Goal: Task Accomplishment & Management: Manage account settings

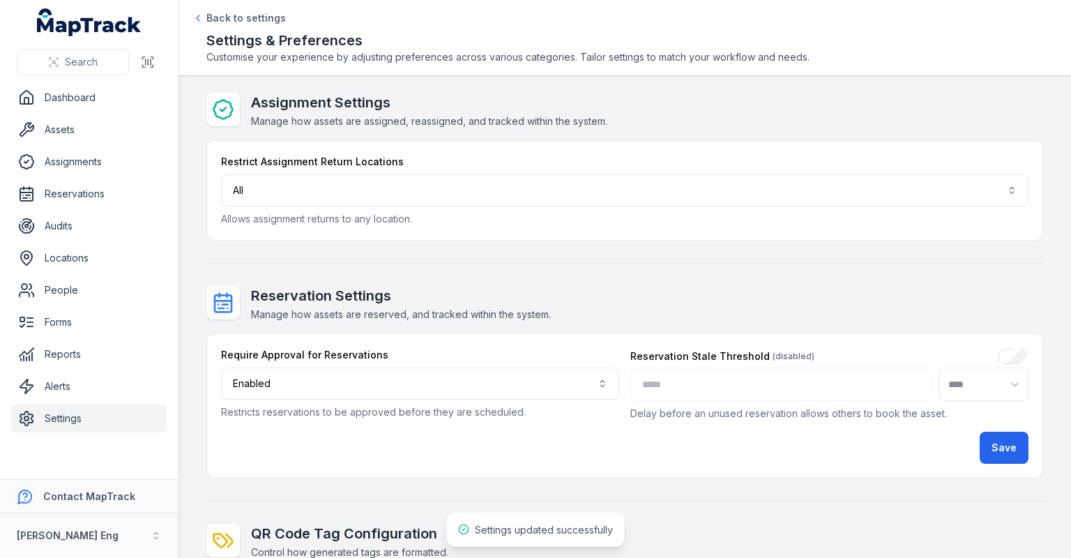
select select "***"
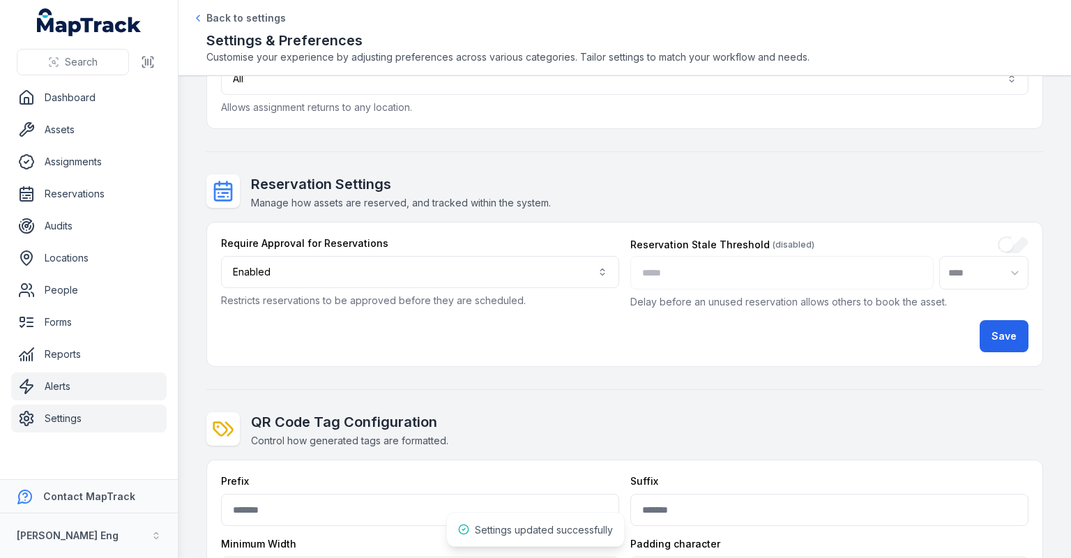
click at [70, 372] on link "Alerts" at bounding box center [88, 386] width 155 height 28
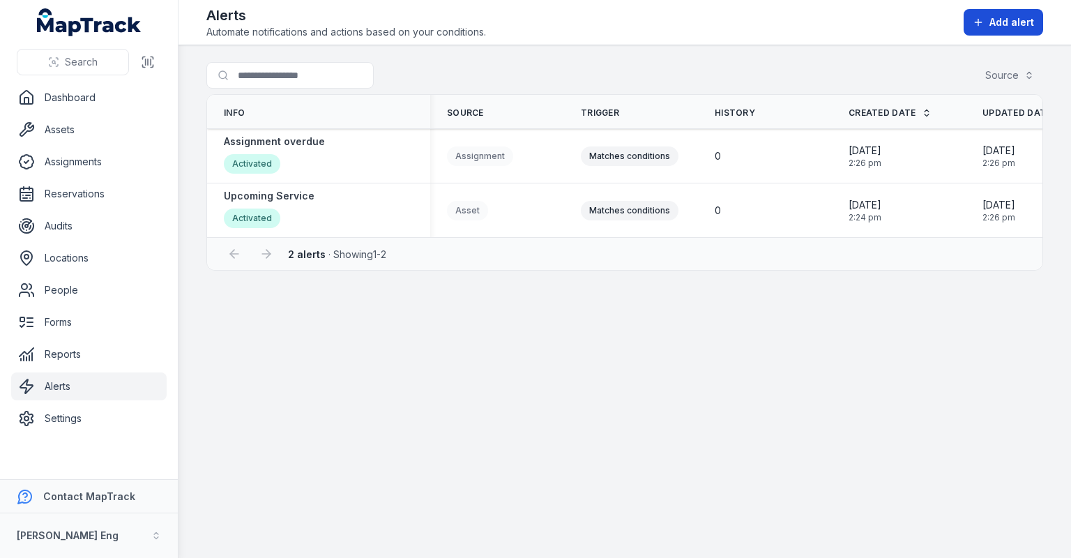
click at [981, 17] on icon at bounding box center [978, 22] width 11 height 11
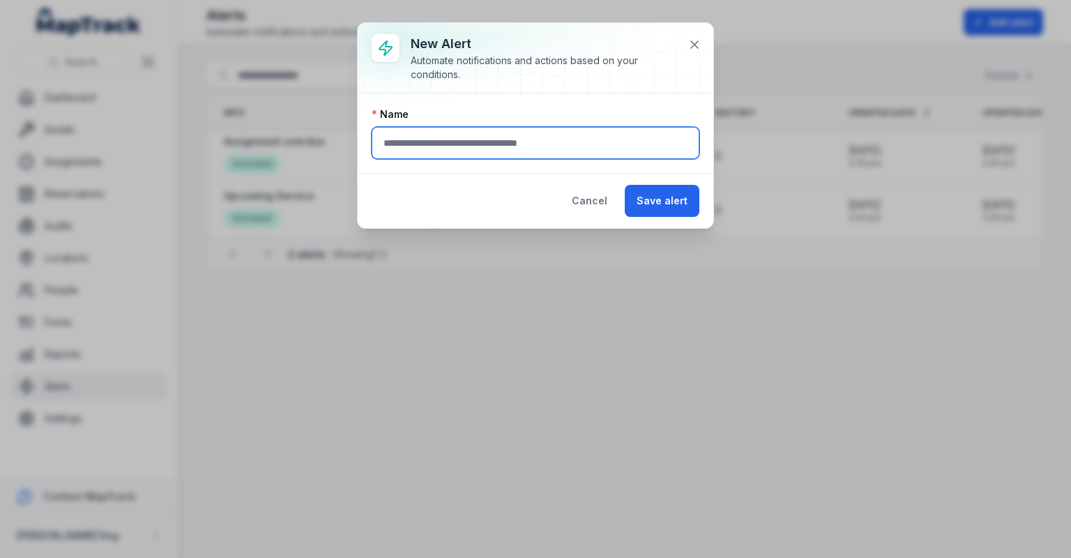
click at [452, 145] on input "text" at bounding box center [536, 143] width 328 height 32
drag, startPoint x: 424, startPoint y: 146, endPoint x: 605, endPoint y: 165, distance: 181.6
click at [605, 165] on div "Name" at bounding box center [536, 132] width 356 height 79
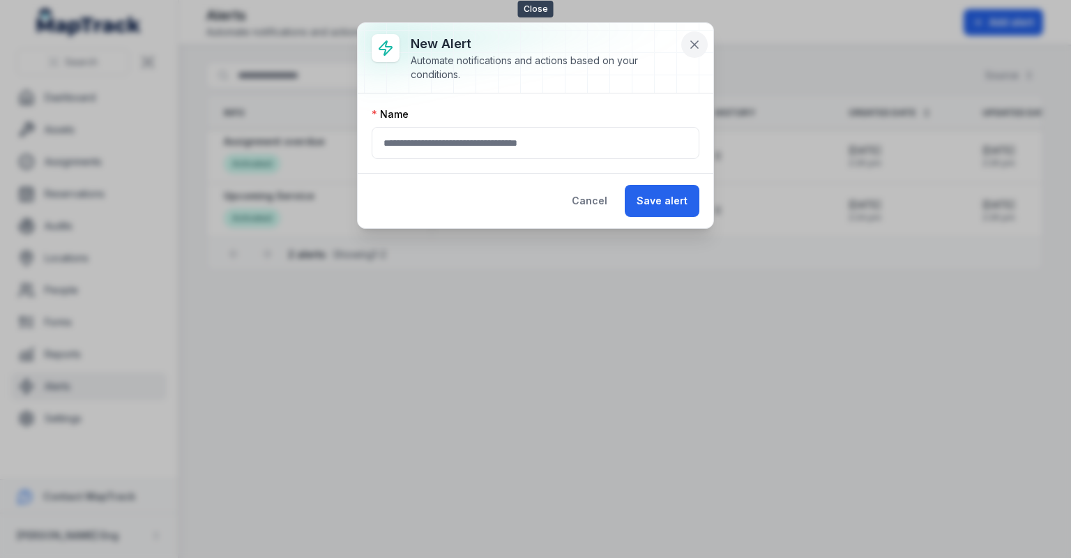
click at [699, 49] on icon at bounding box center [695, 45] width 14 height 14
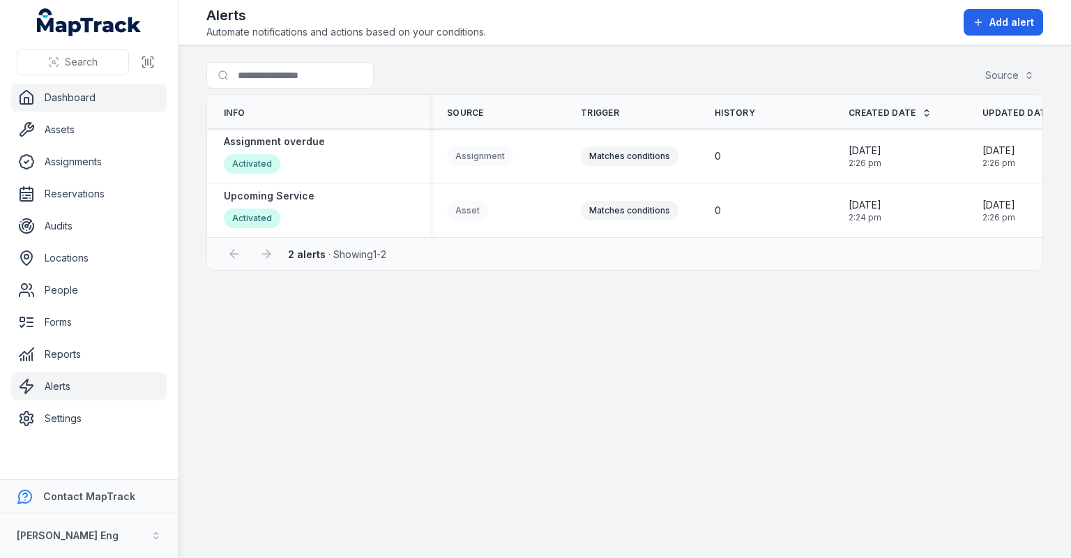
click at [95, 90] on link "Dashboard" at bounding box center [88, 98] width 155 height 28
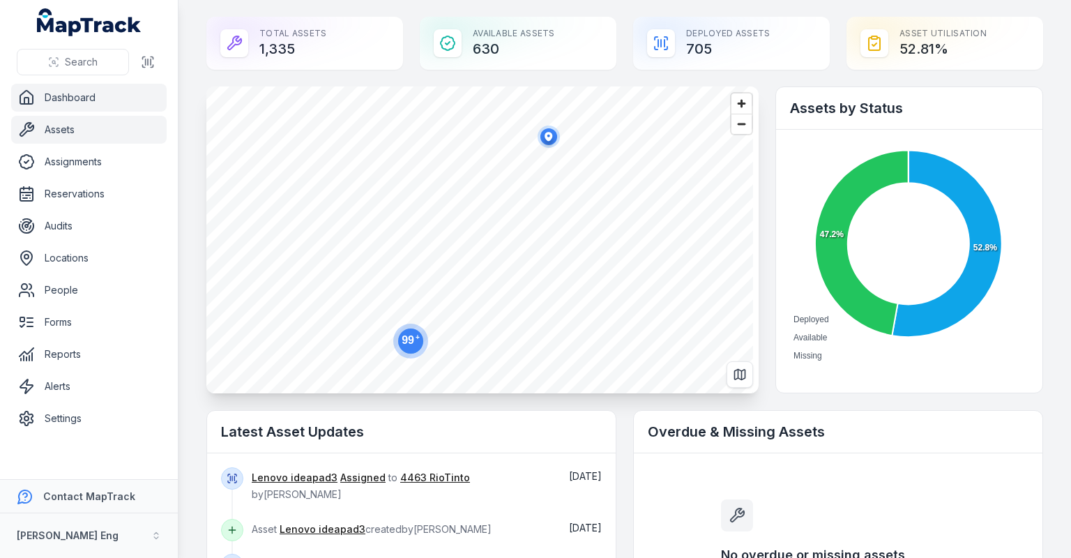
click at [79, 123] on link "Assets" at bounding box center [88, 130] width 155 height 28
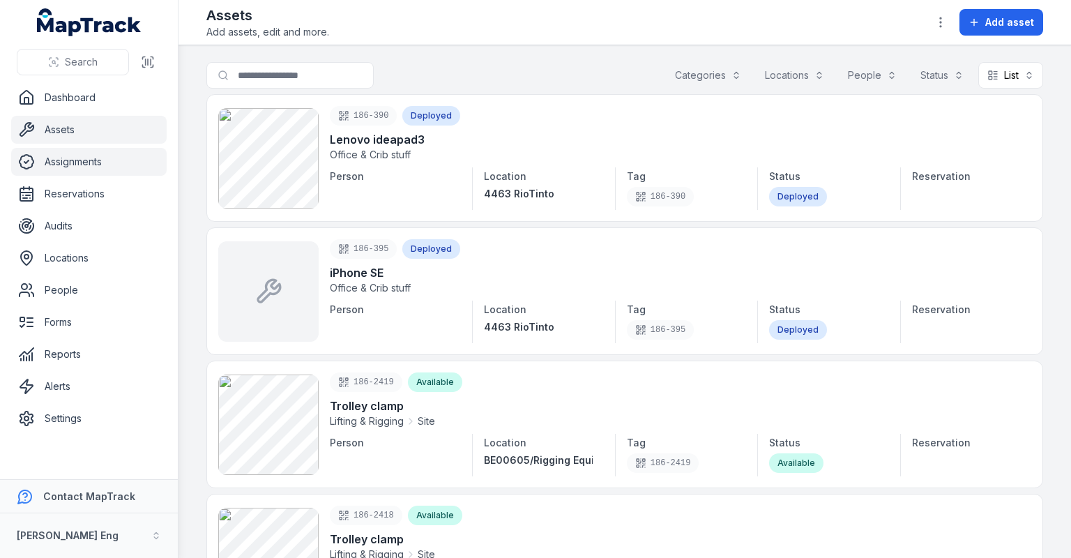
click at [68, 167] on link "Assignments" at bounding box center [88, 162] width 155 height 28
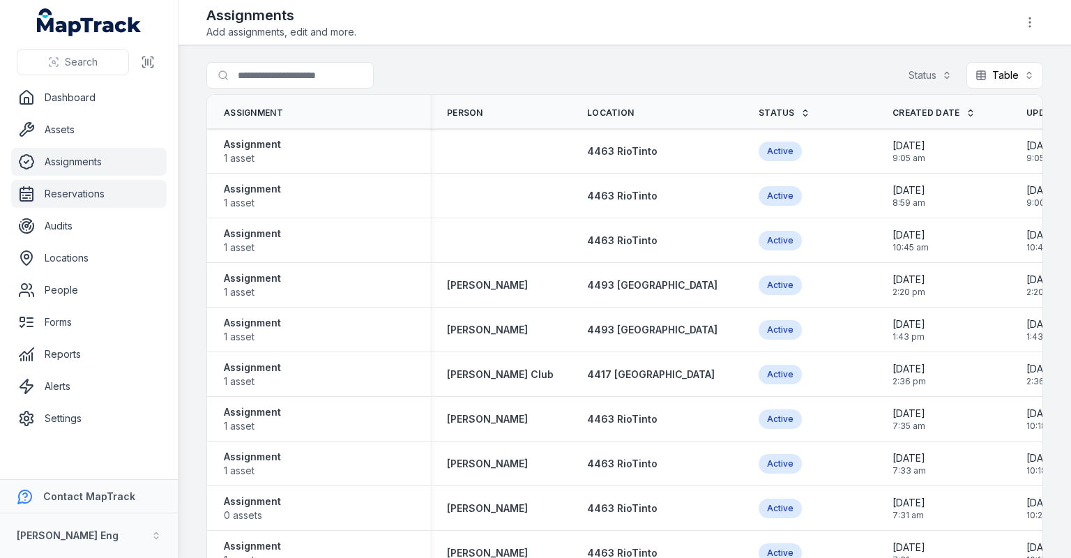
click at [71, 197] on link "Reservations" at bounding box center [88, 194] width 155 height 28
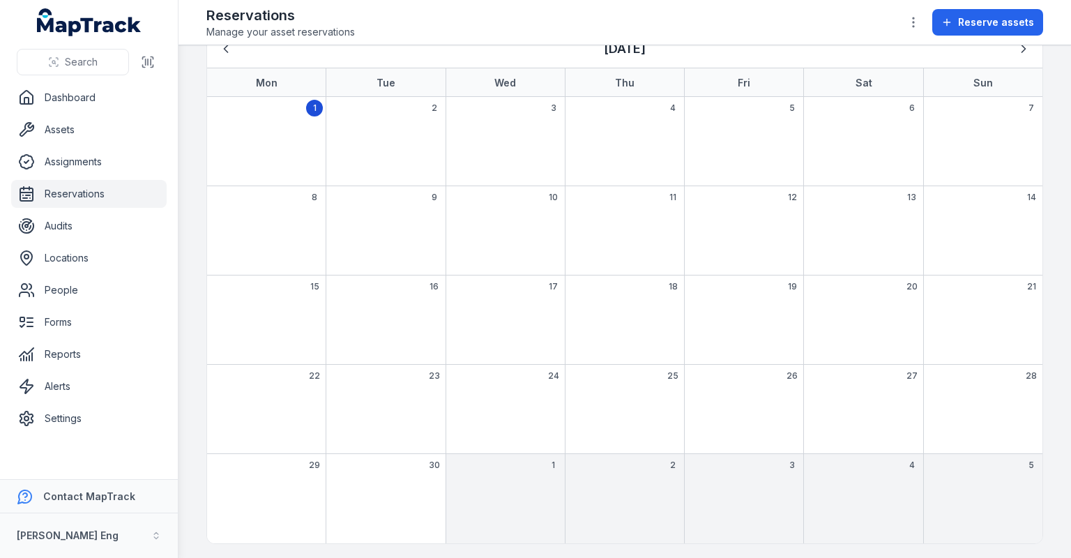
scroll to position [66, 0]
click at [87, 226] on link "Audits" at bounding box center [88, 226] width 155 height 28
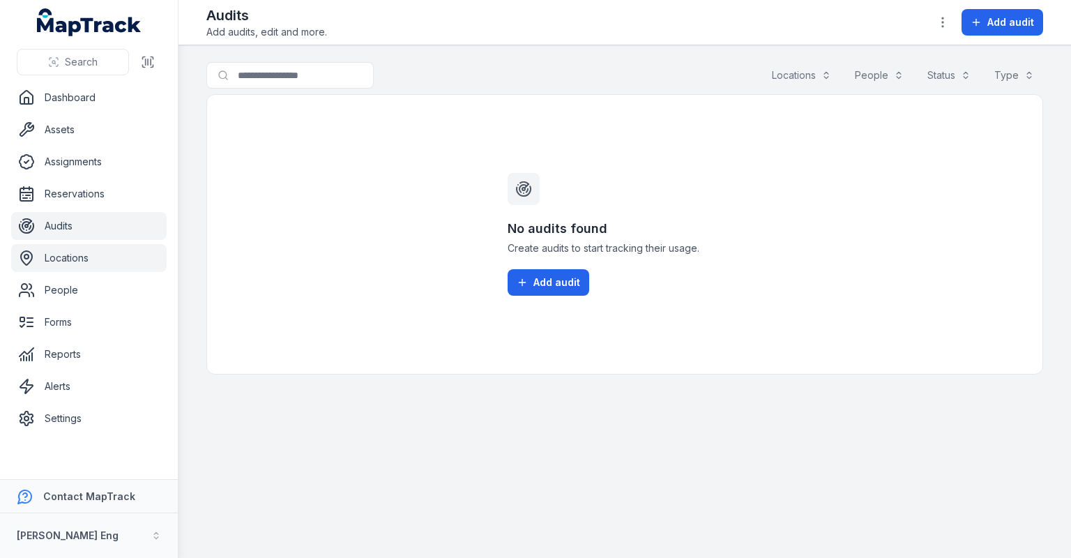
click at [79, 257] on link "Locations" at bounding box center [88, 258] width 155 height 28
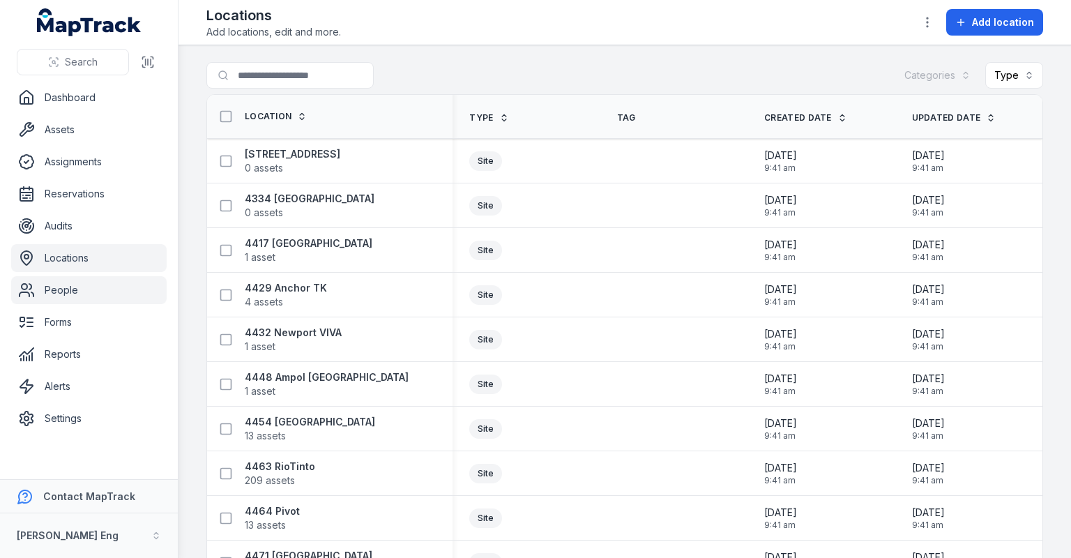
click at [75, 284] on link "People" at bounding box center [88, 290] width 155 height 28
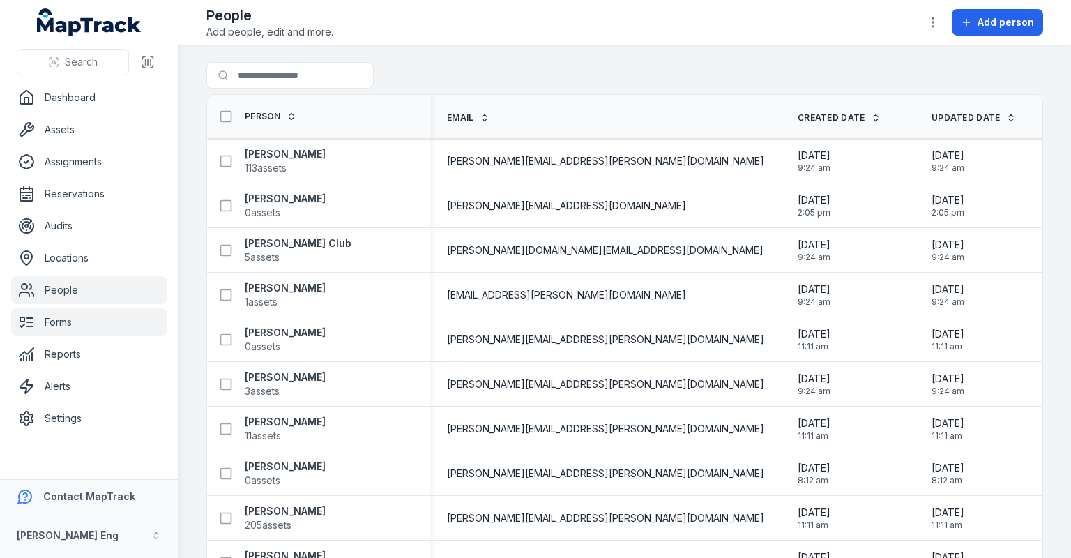
click at [57, 320] on link "Forms" at bounding box center [88, 322] width 155 height 28
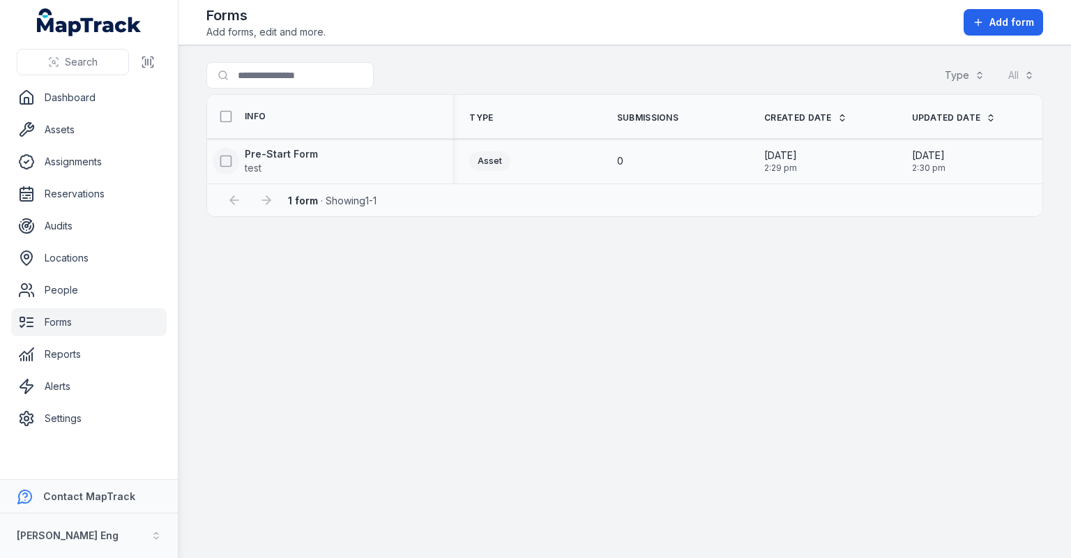
click at [229, 157] on icon at bounding box center [226, 161] width 14 height 14
click at [658, 532] on button "button" at bounding box center [675, 524] width 46 height 26
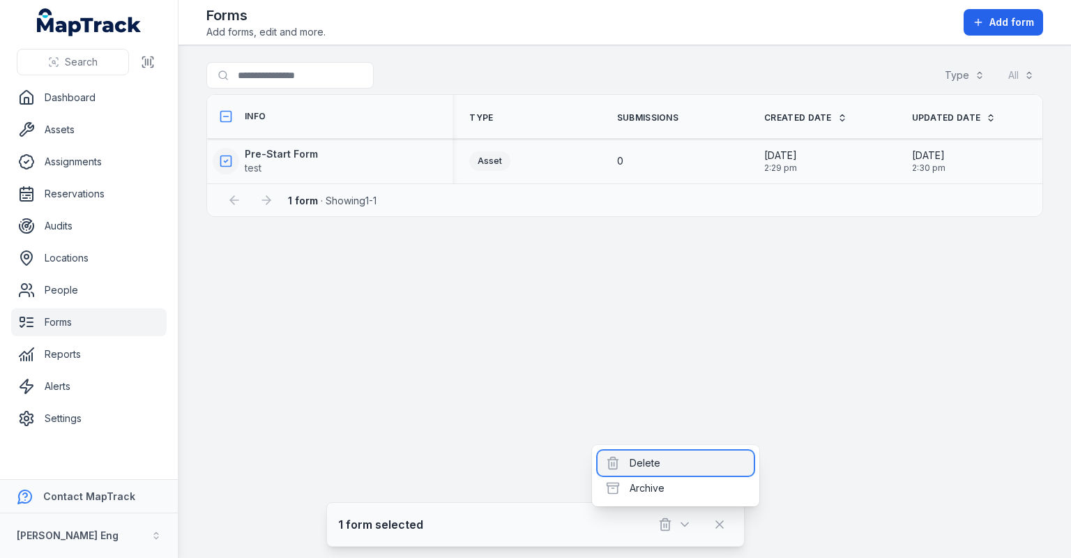
click at [658, 452] on div "Delete" at bounding box center [676, 462] width 156 height 25
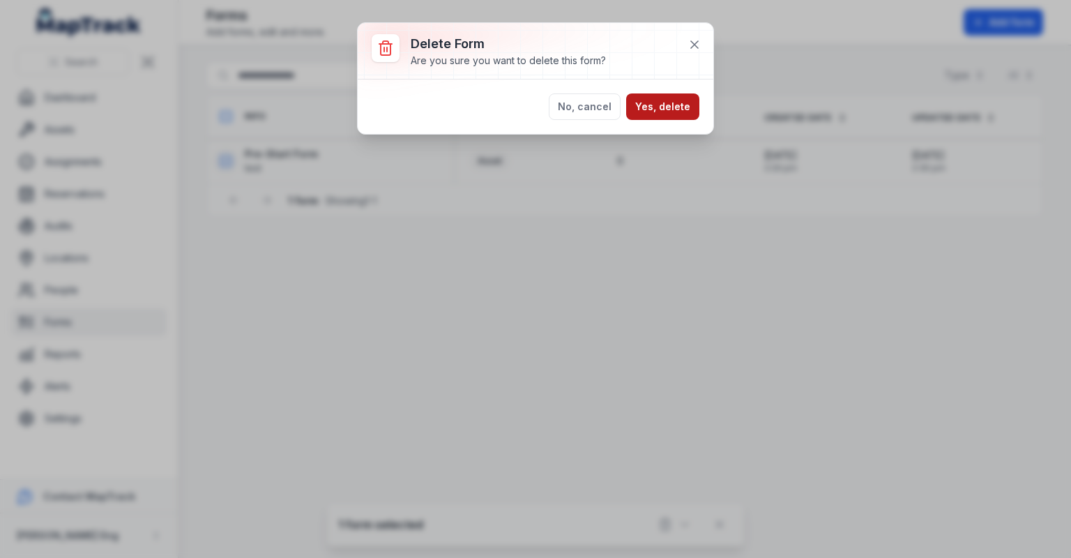
click at [651, 106] on button "Yes, delete" at bounding box center [662, 106] width 73 height 26
